Goal: Task Accomplishment & Management: Manage account settings

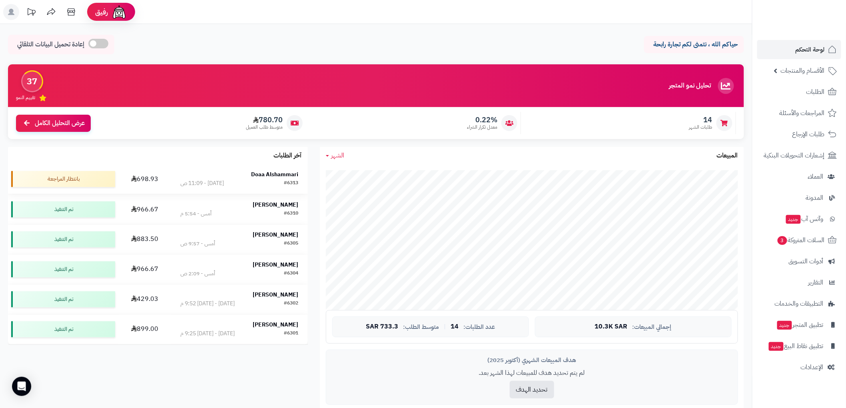
click at [218, 173] on div "Doaa Alshammari" at bounding box center [239, 175] width 118 height 8
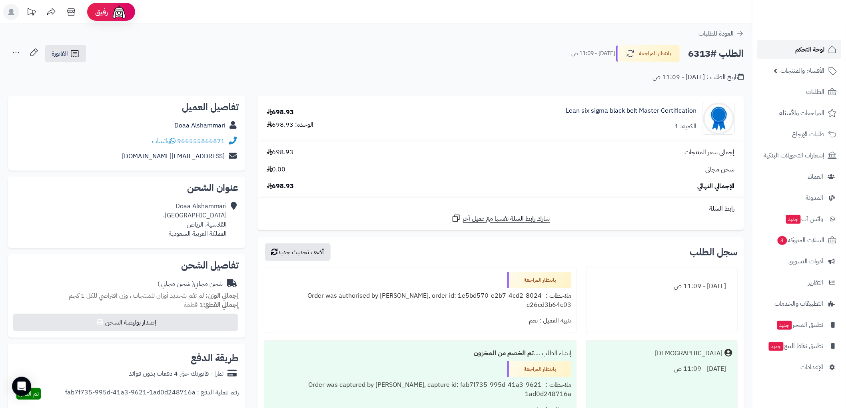
click at [812, 54] on span "لوحة التحكم" at bounding box center [809, 49] width 29 height 11
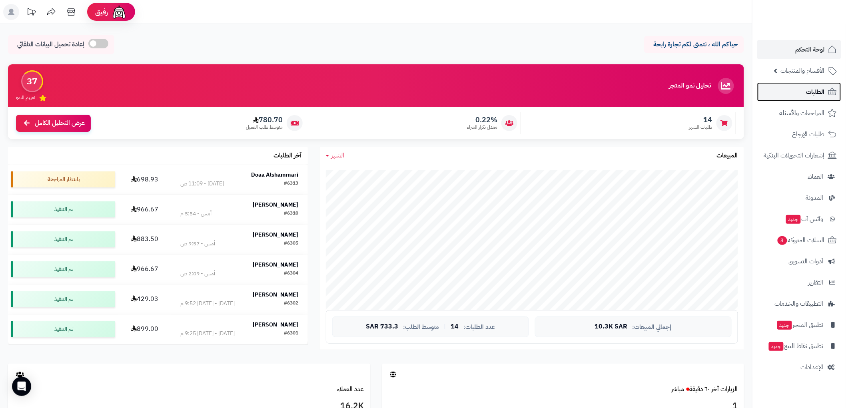
click at [820, 88] on span "الطلبات" at bounding box center [815, 91] width 18 height 11
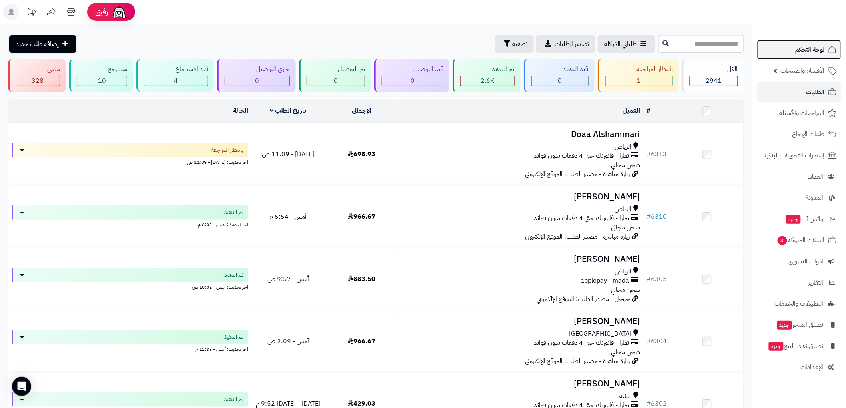
click at [805, 52] on span "لوحة التحكم" at bounding box center [809, 49] width 29 height 11
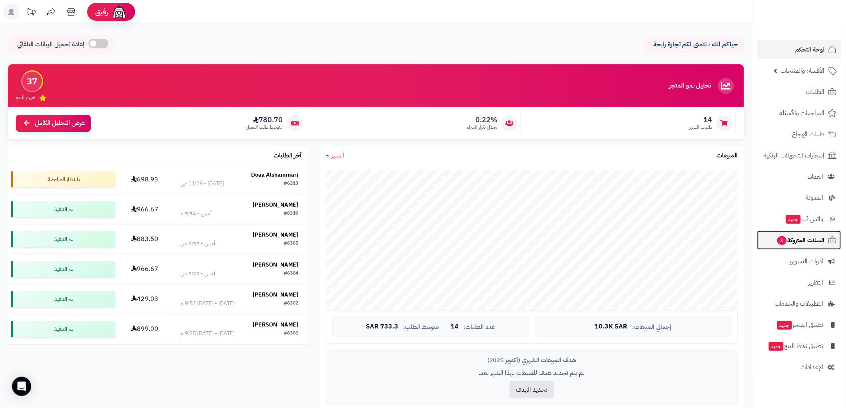
click at [805, 241] on span "السلات المتروكة 3" at bounding box center [800, 240] width 48 height 11
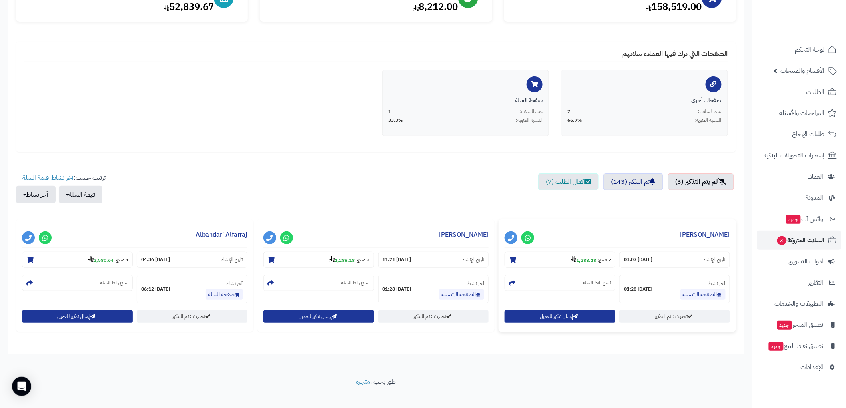
scroll to position [128, 0]
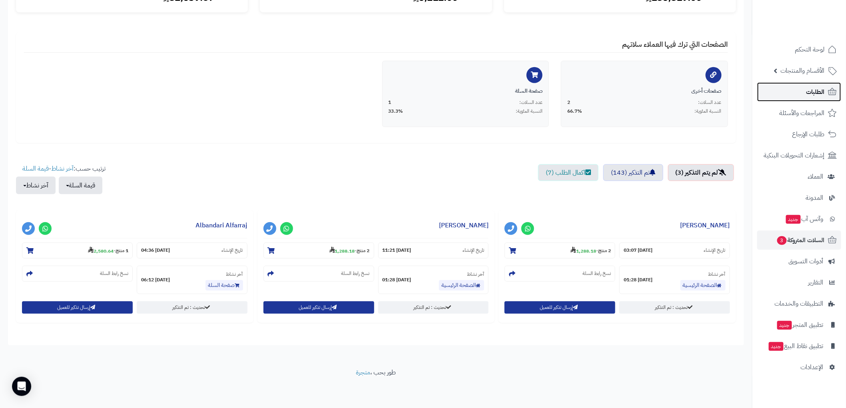
click at [815, 84] on link "الطلبات" at bounding box center [799, 91] width 84 height 19
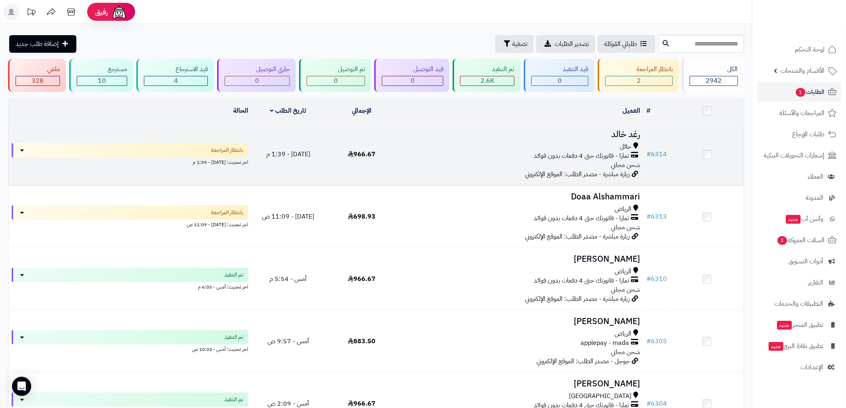
click at [550, 142] on div "حائل" at bounding box center [521, 146] width 238 height 9
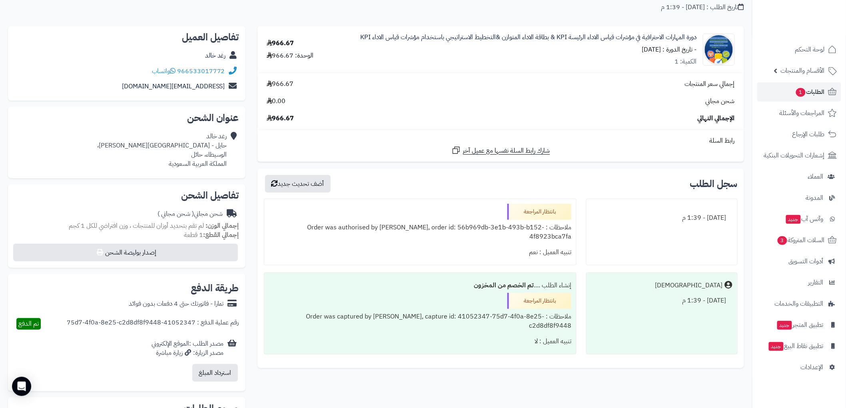
scroll to position [44, 0]
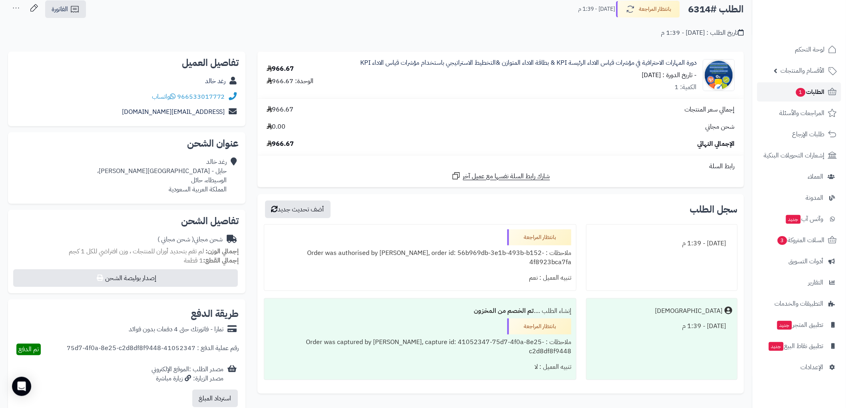
click at [805, 87] on span "الطلبات 1" at bounding box center [810, 91] width 30 height 11
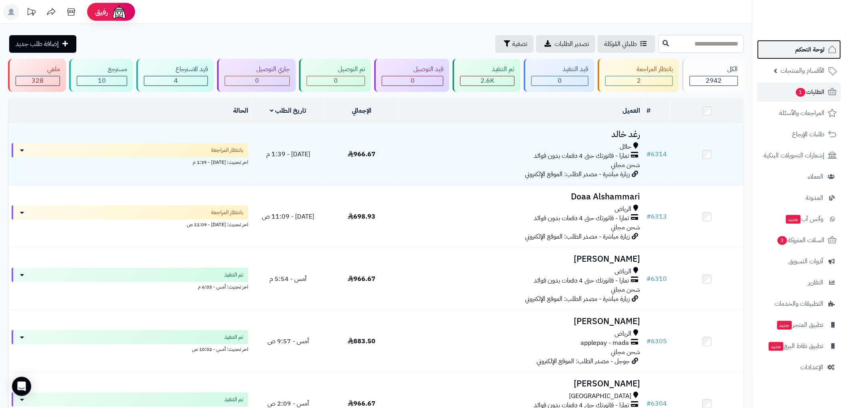
click at [818, 54] on span "لوحة التحكم" at bounding box center [809, 49] width 29 height 11
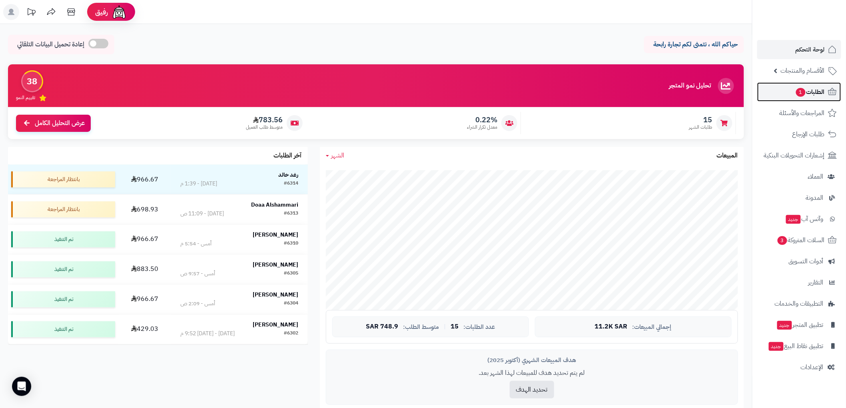
click at [807, 86] on span "الطلبات 1" at bounding box center [810, 91] width 30 height 11
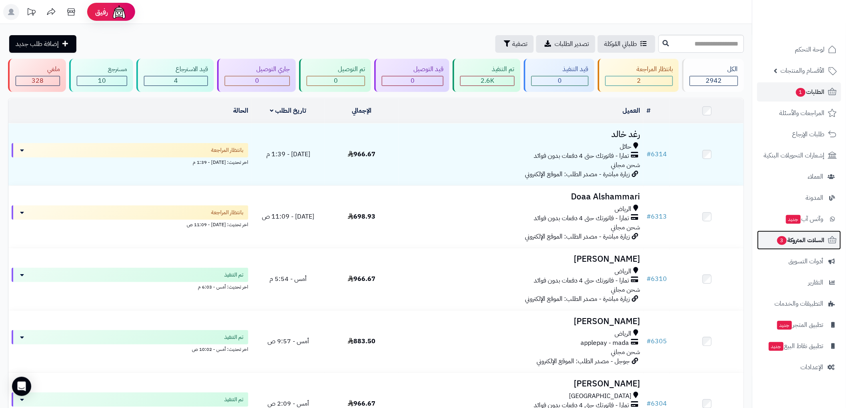
click at [805, 240] on span "السلات المتروكة 3" at bounding box center [800, 240] width 48 height 11
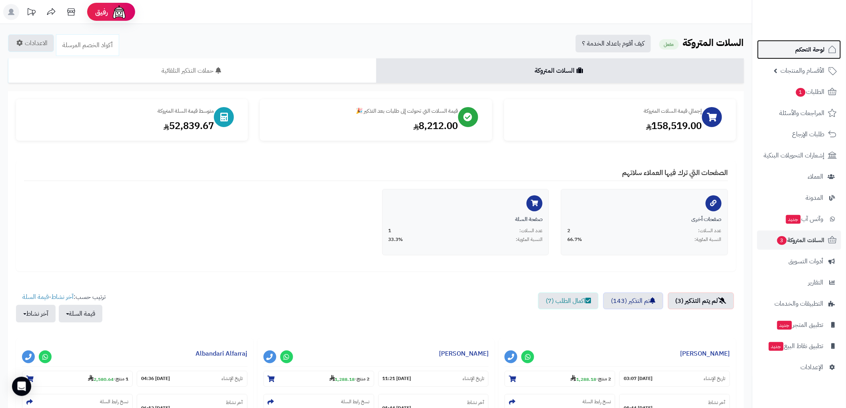
click at [809, 48] on span "لوحة التحكم" at bounding box center [809, 49] width 29 height 11
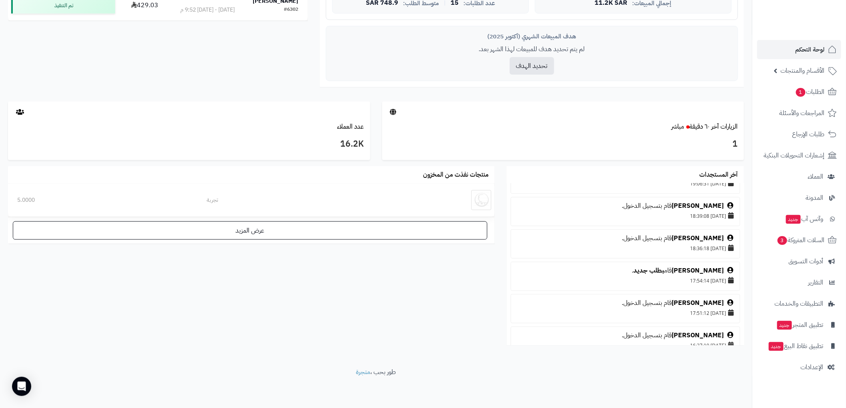
scroll to position [266, 0]
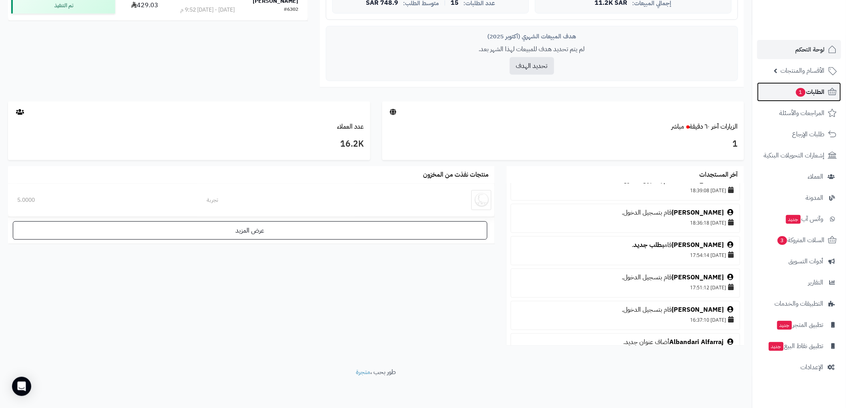
click at [812, 90] on span "الطلبات 1" at bounding box center [810, 91] width 30 height 11
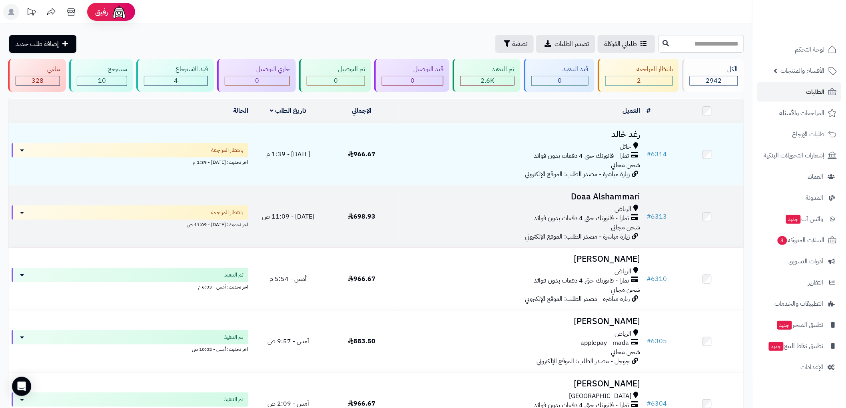
click at [566, 198] on h3 "Doaa Alshammari" at bounding box center [521, 196] width 238 height 9
